Goal: Information Seeking & Learning: Learn about a topic

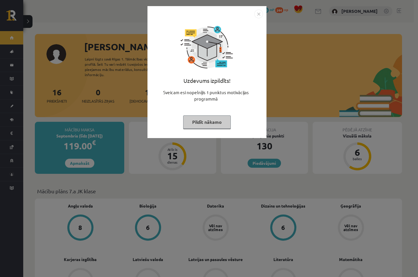
click at [258, 14] on img "Close" at bounding box center [258, 14] width 9 height 9
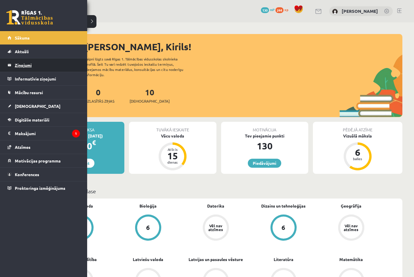
click at [17, 67] on legend "Ziņojumi 0" at bounding box center [47, 64] width 65 height 13
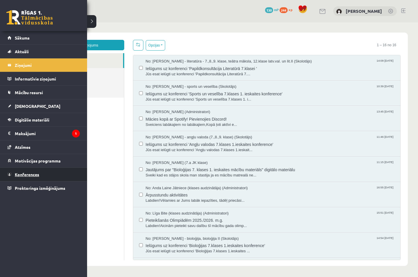
click at [33, 174] on span "Konferences" at bounding box center [27, 174] width 24 height 5
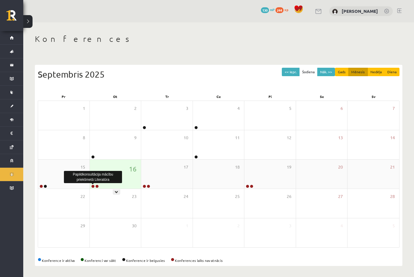
click at [92, 187] on link at bounding box center [92, 185] width 3 height 3
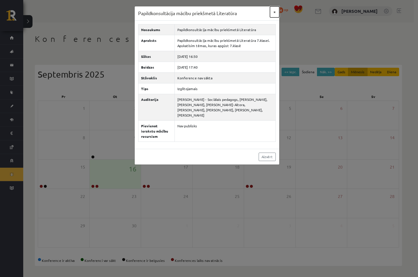
click at [275, 10] on button "×" at bounding box center [274, 11] width 9 height 11
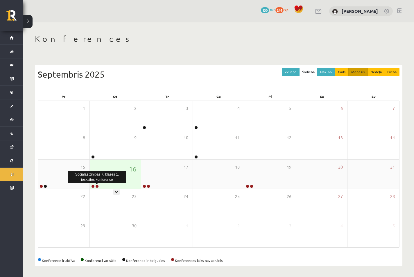
click at [98, 185] on link at bounding box center [96, 185] width 3 height 3
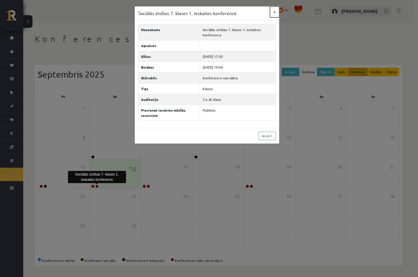
click at [273, 10] on button "×" at bounding box center [274, 11] width 9 height 11
